Goal: Entertainment & Leisure: Consume media (video, audio)

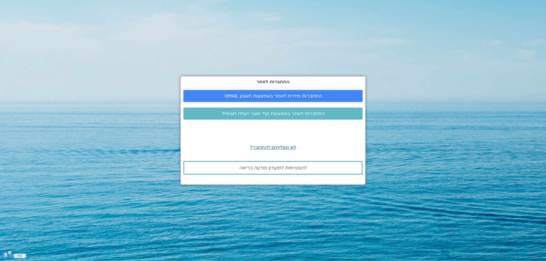
click at [285, 94] on span "התחברות מיידית לאתר באמצעות חשבון GMAIL" at bounding box center [273, 96] width 98 height 5
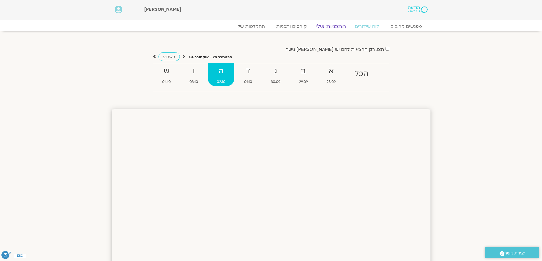
click at [334, 26] on link "התכניות שלי" at bounding box center [331, 26] width 44 height 7
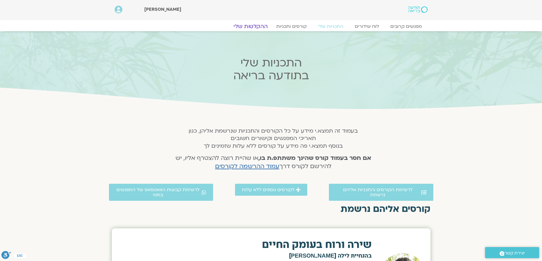
click at [253, 28] on link "ההקלטות שלי" at bounding box center [251, 26] width 48 height 7
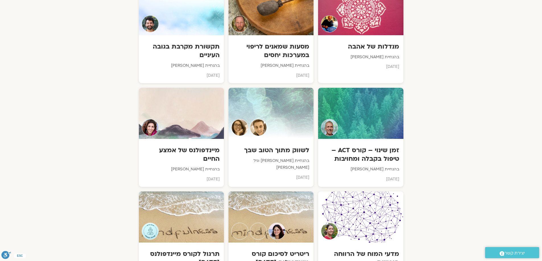
scroll to position [1479, 0]
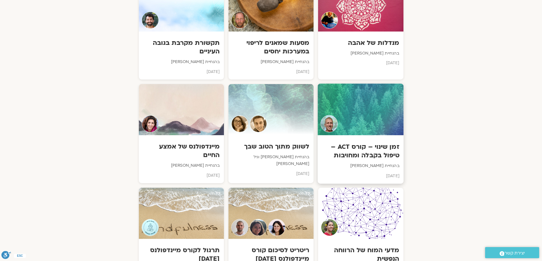
click at [376, 154] on h3 "זמן שינוי – קורס ACT – טיפול בקבלה ומחויבות" at bounding box center [360, 151] width 77 height 17
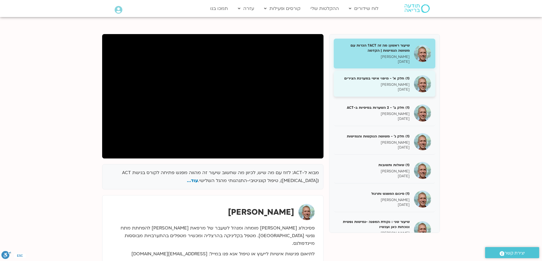
click at [366, 87] on p "[DATE]" at bounding box center [374, 89] width 72 height 5
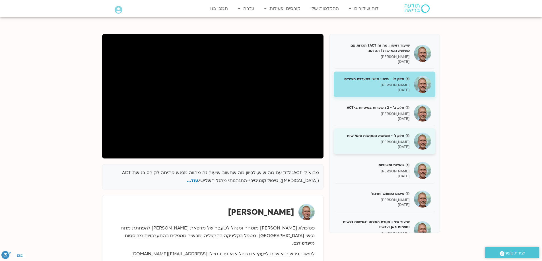
click at [372, 145] on p "[DATE]" at bounding box center [374, 147] width 72 height 5
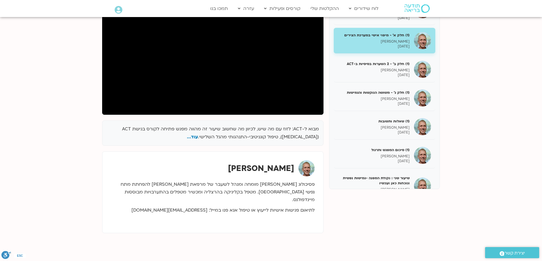
scroll to position [204, 0]
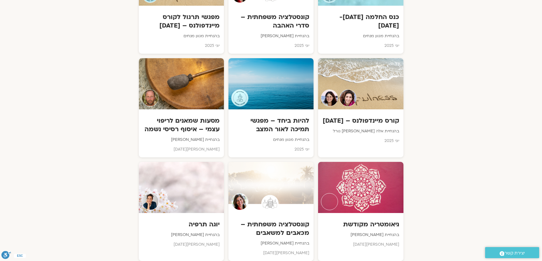
scroll to position [988, 0]
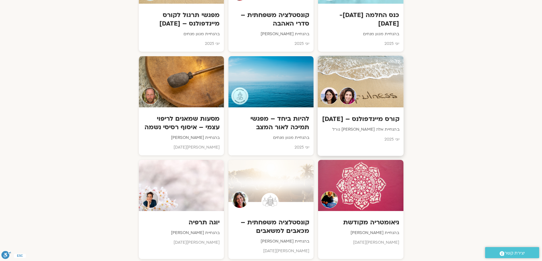
click at [372, 121] on h3 "קורס מיינדפולנס – יוני 25" at bounding box center [360, 119] width 77 height 9
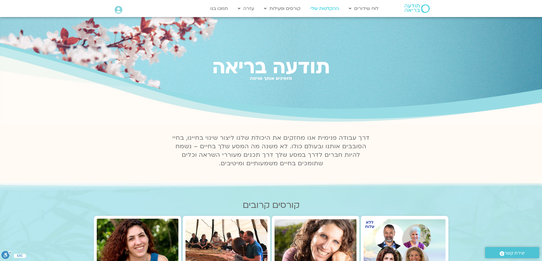
click at [324, 9] on link "ההקלטות שלי" at bounding box center [325, 8] width 34 height 11
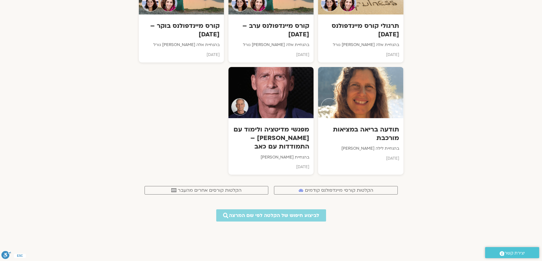
scroll to position [2133, 0]
click at [346, 188] on span "הקלטות קורסי מיינדפולנס קודמים" at bounding box center [339, 190] width 68 height 5
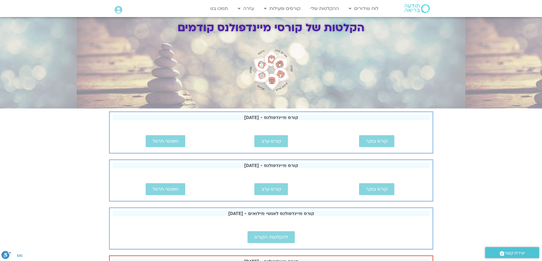
scroll to position [28, 0]
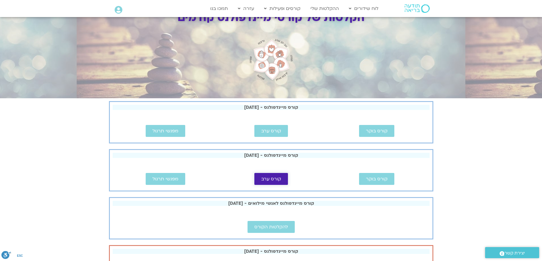
click at [274, 178] on span "קורס ערב" at bounding box center [271, 179] width 20 height 5
